Goal: Task Accomplishment & Management: Manage account settings

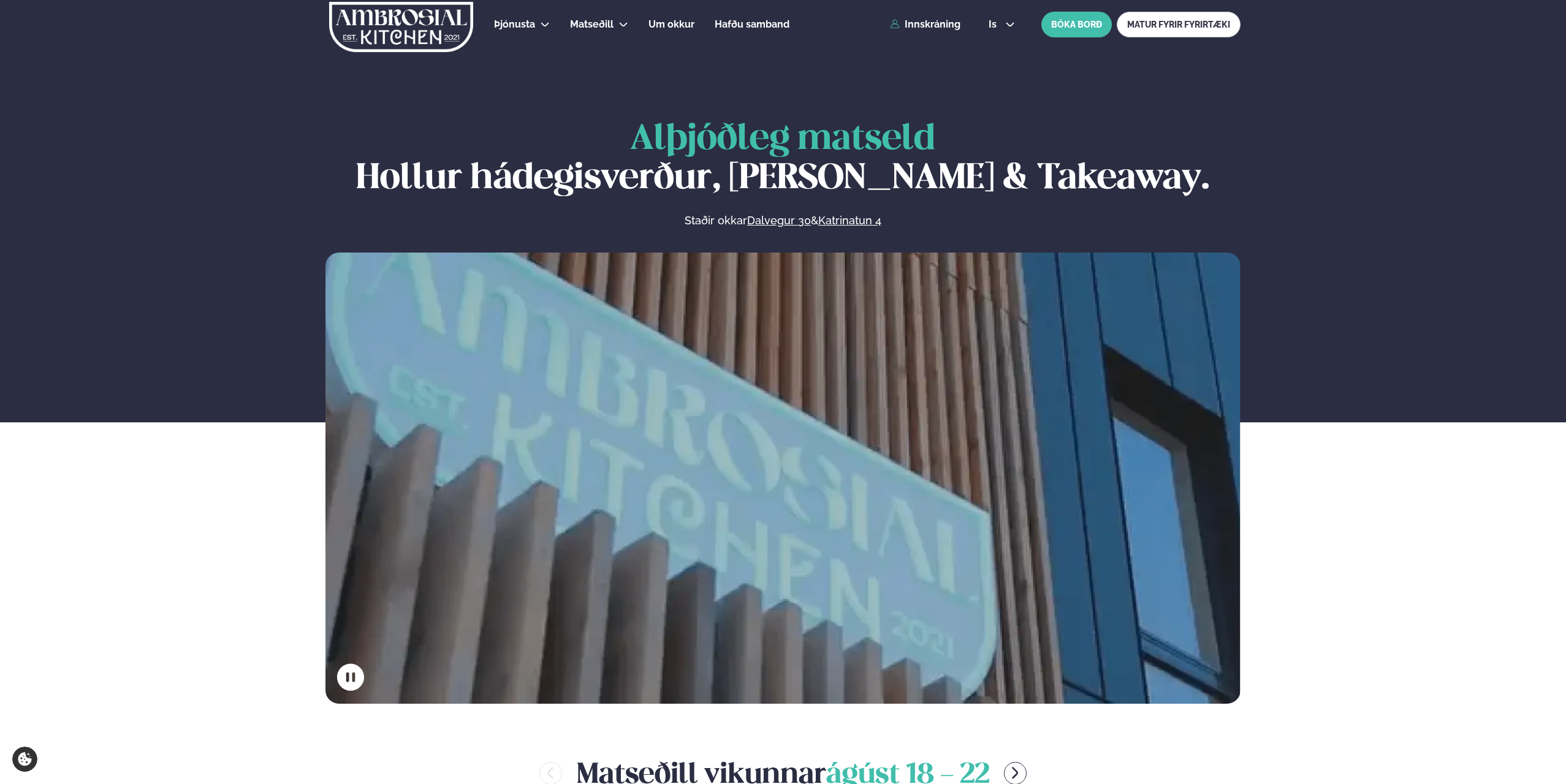
click at [929, 27] on link "Innskráning" at bounding box center [925, 24] width 70 height 11
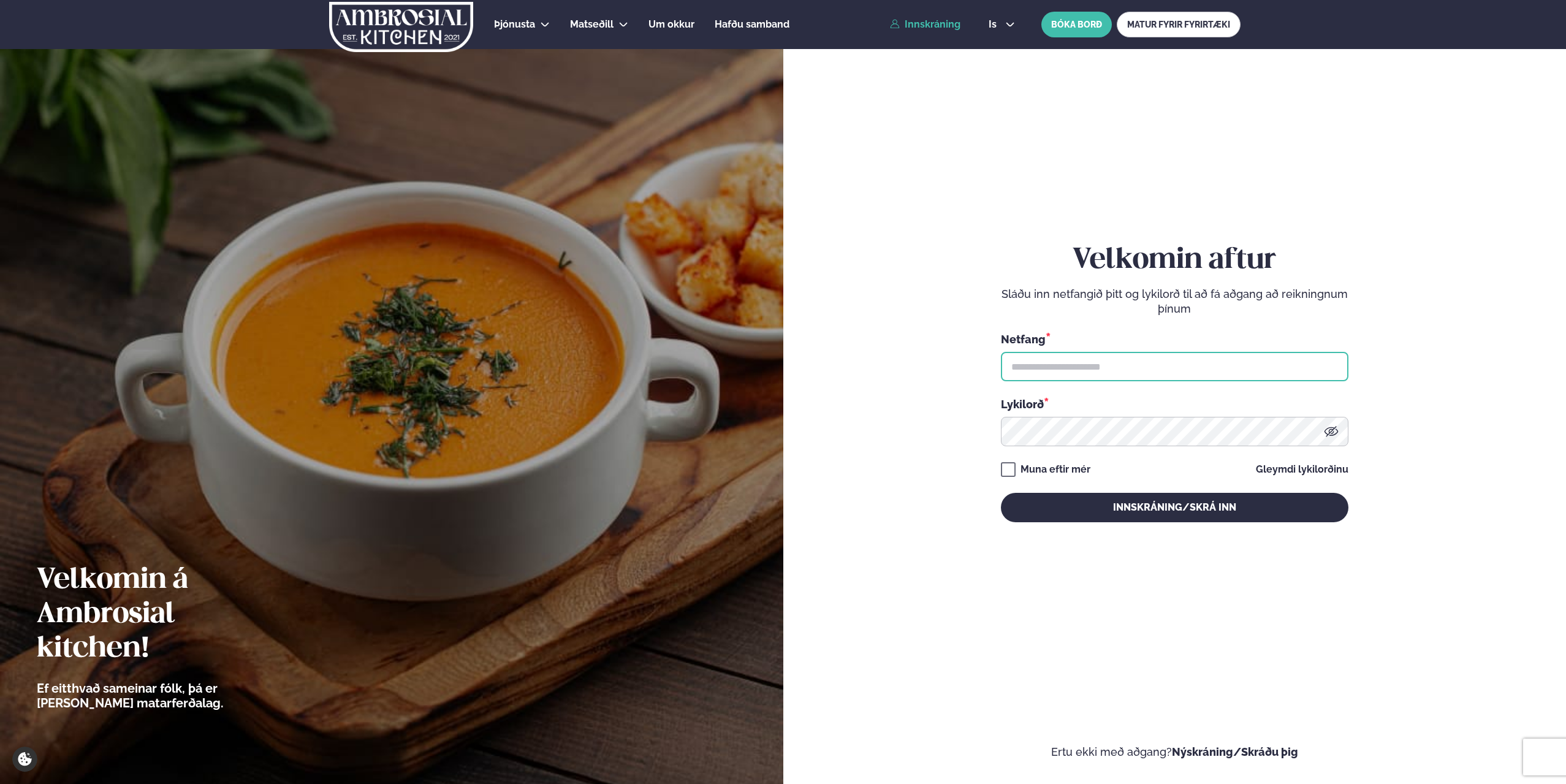
type input "**********"
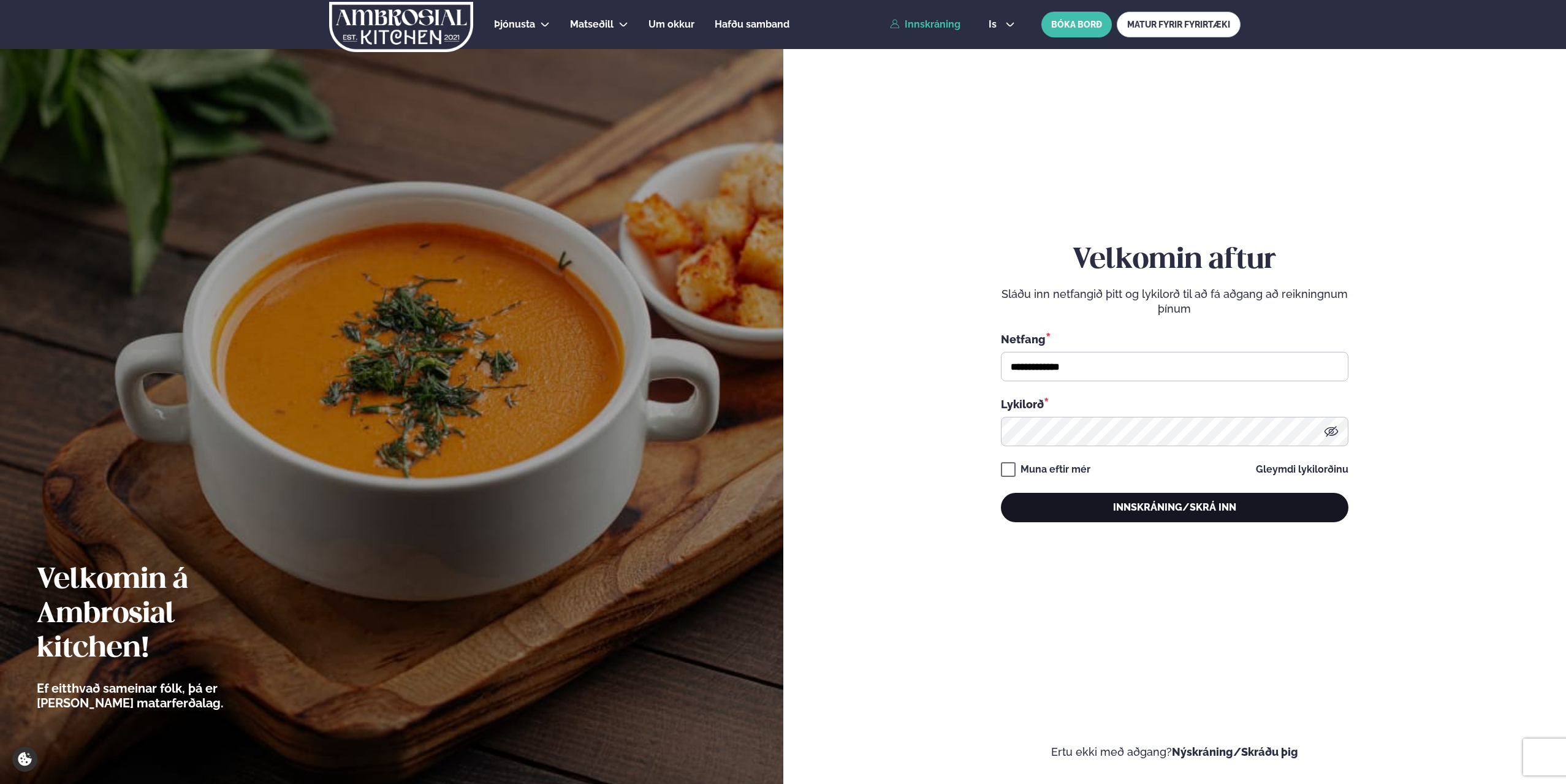
click at [1141, 500] on button "Innskráning/Skrá inn" at bounding box center [1175, 508] width 348 height 30
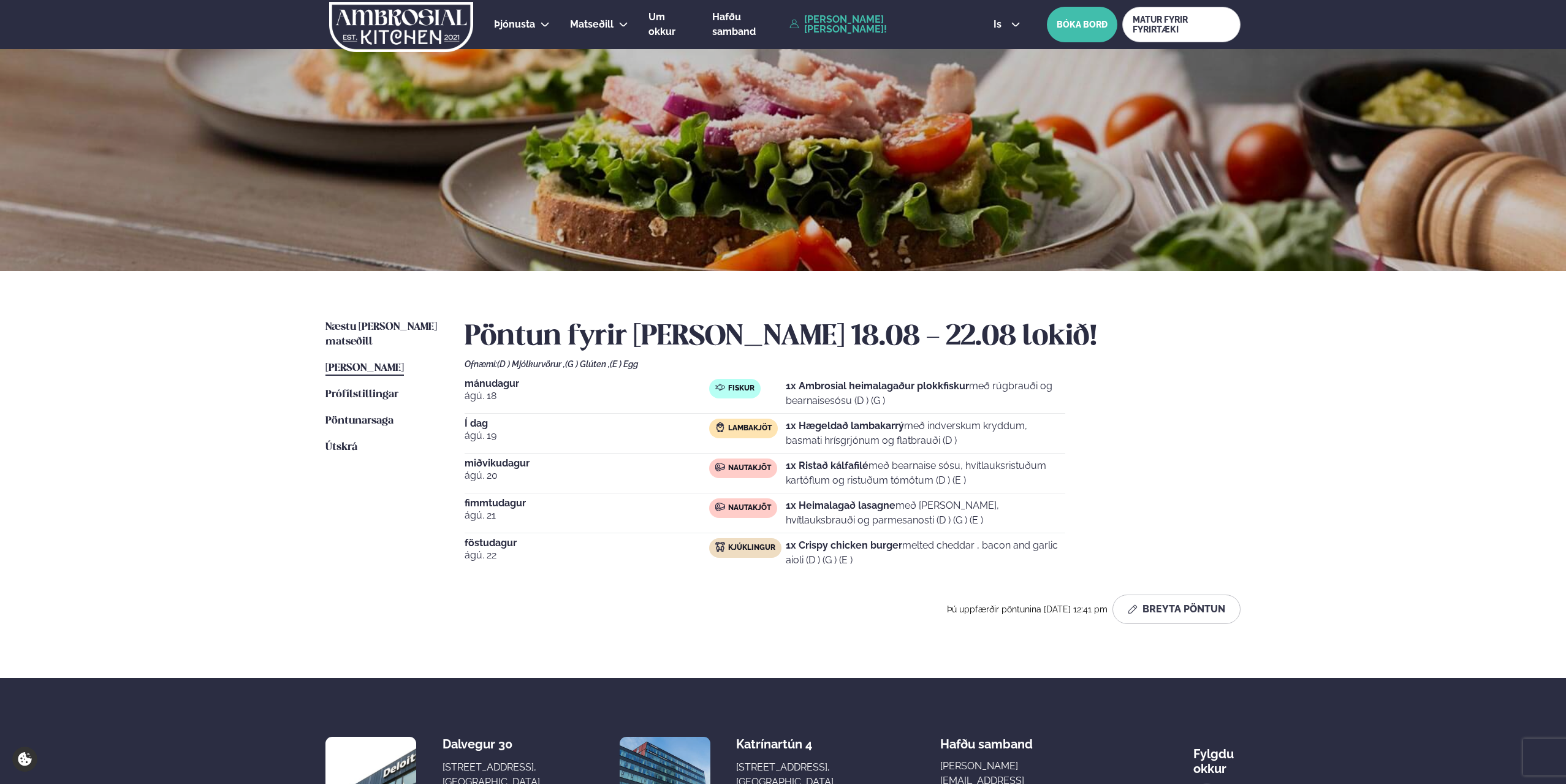
drag, startPoint x: 1280, startPoint y: 482, endPoint x: 1269, endPoint y: 476, distance: 12.5
click at [1280, 482] on div "Þjónusta Hádegismatur fyrir fyrirtæki Fyrirtækja veitingar Einkapartý Matseðill…" at bounding box center [783, 465] width 1566 height 931
click at [225, 381] on div "Þjónusta Hádegismatur fyrir fyrirtæki Fyrirtækja veitingar Einkapartý Matseðill…" at bounding box center [783, 465] width 1566 height 931
